Goal: Ask a question

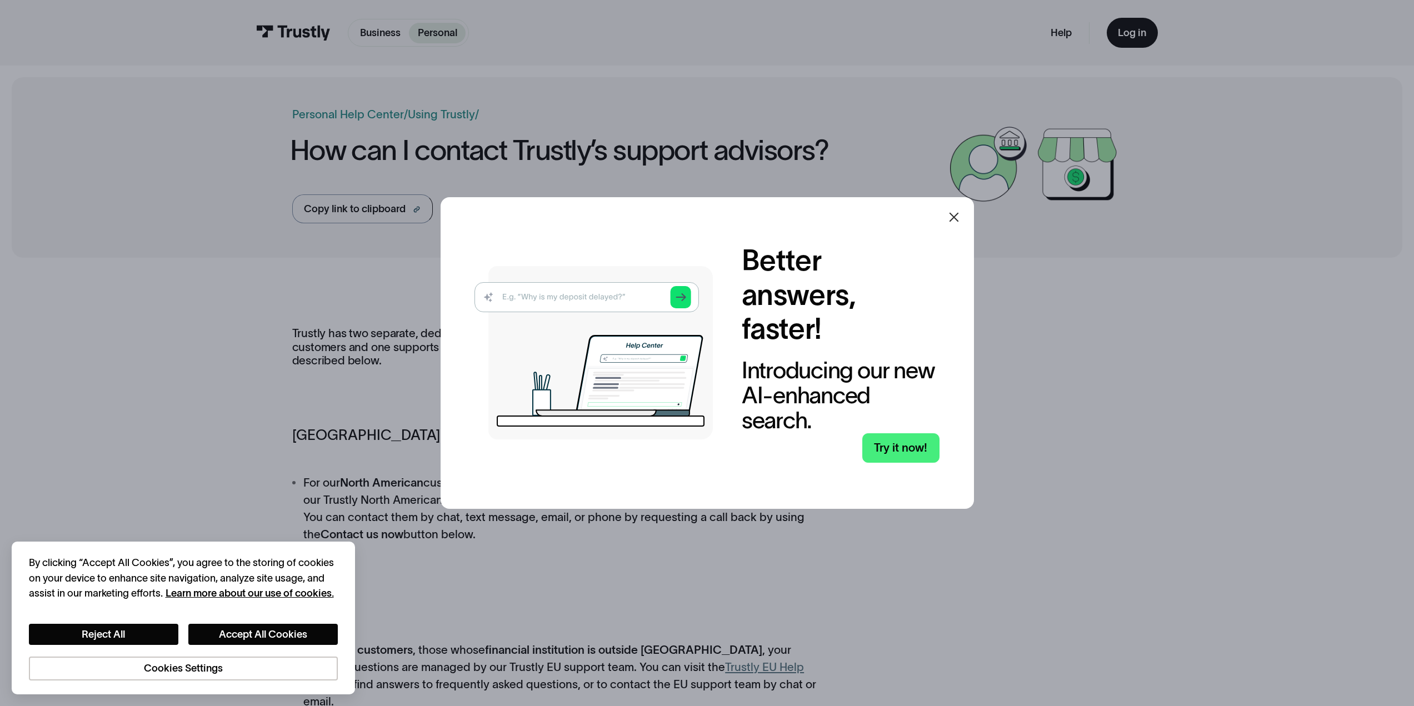
click at [956, 214] on icon at bounding box center [953, 217] width 13 height 13
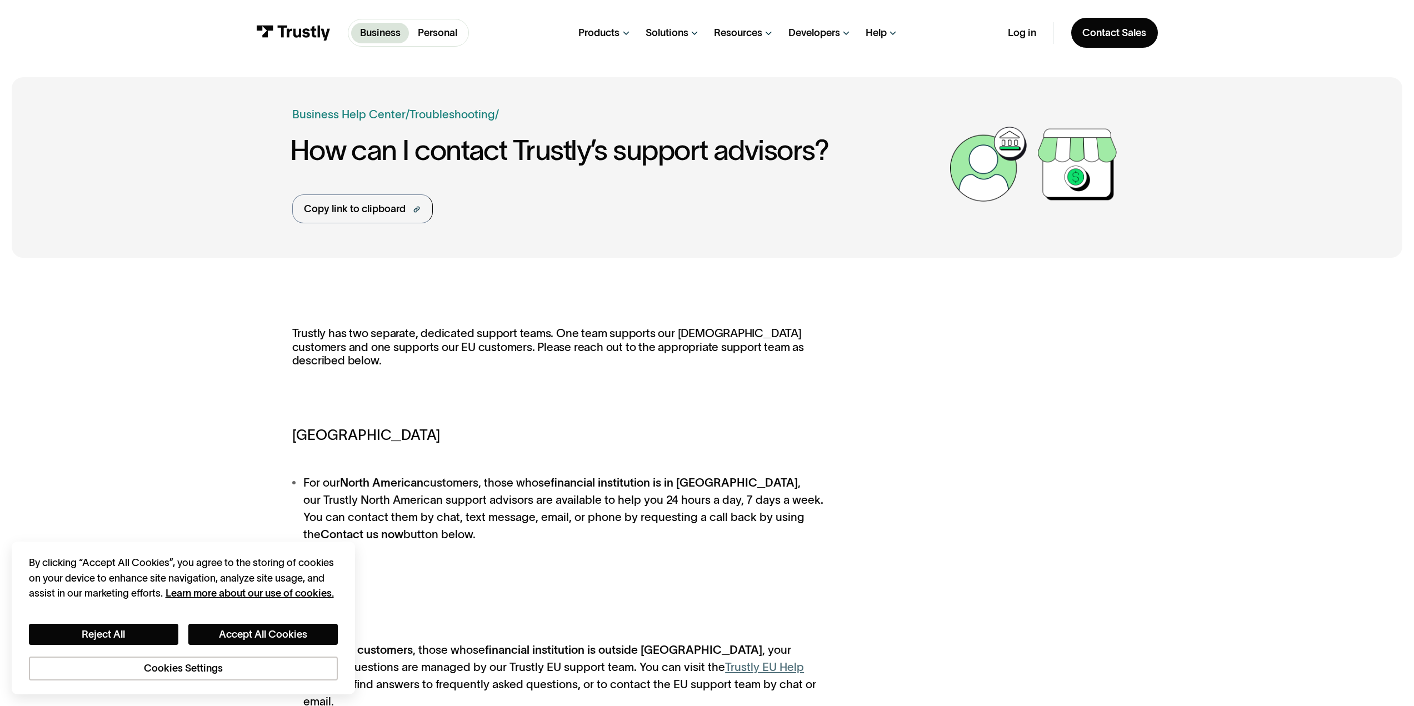
click at [202, 172] on div "Business Help Center Personal Help Center / Personal Business Troubleshooting P…" at bounding box center [707, 167] width 1391 height 181
